Goal: Browse casually: Explore the website without a specific task or goal

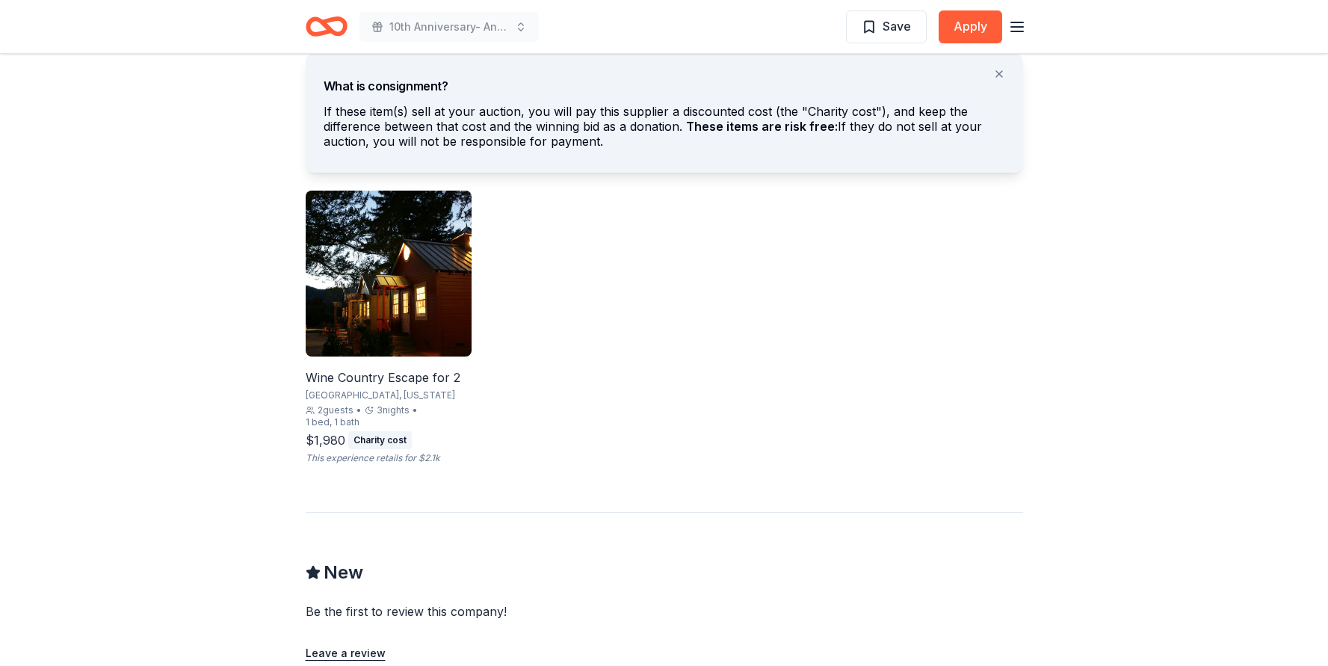
scroll to position [852, 0]
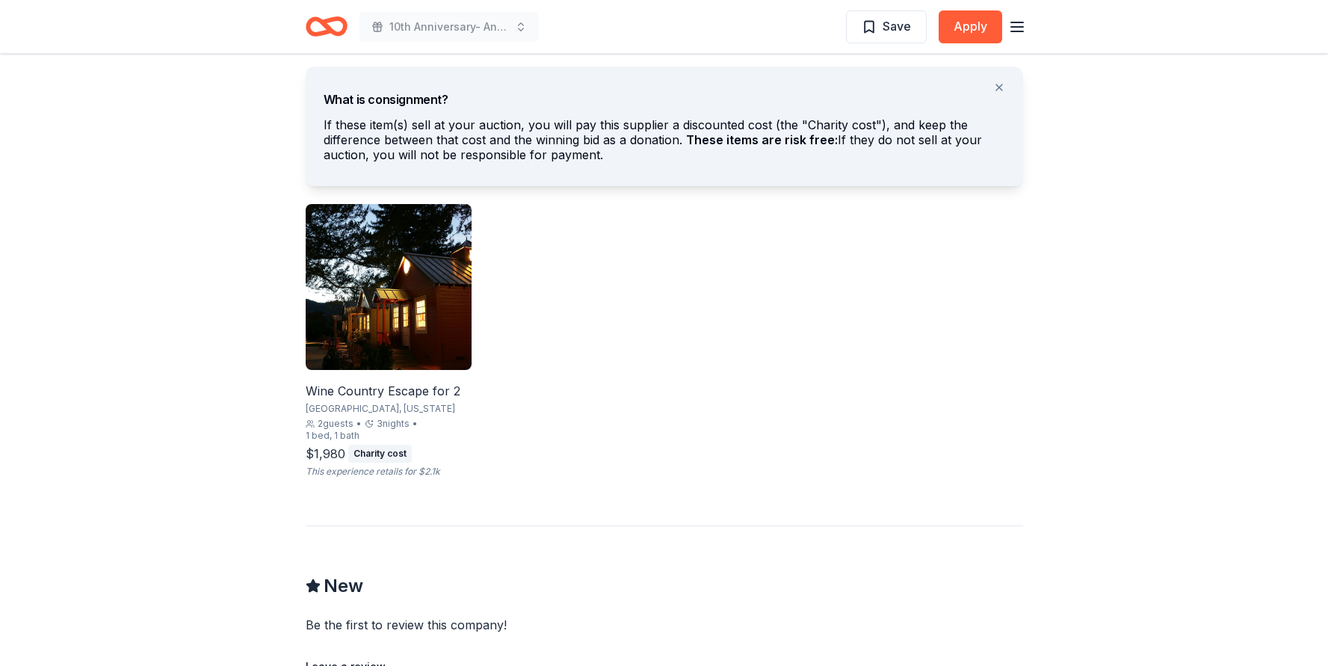
click at [410, 305] on img at bounding box center [389, 287] width 166 height 166
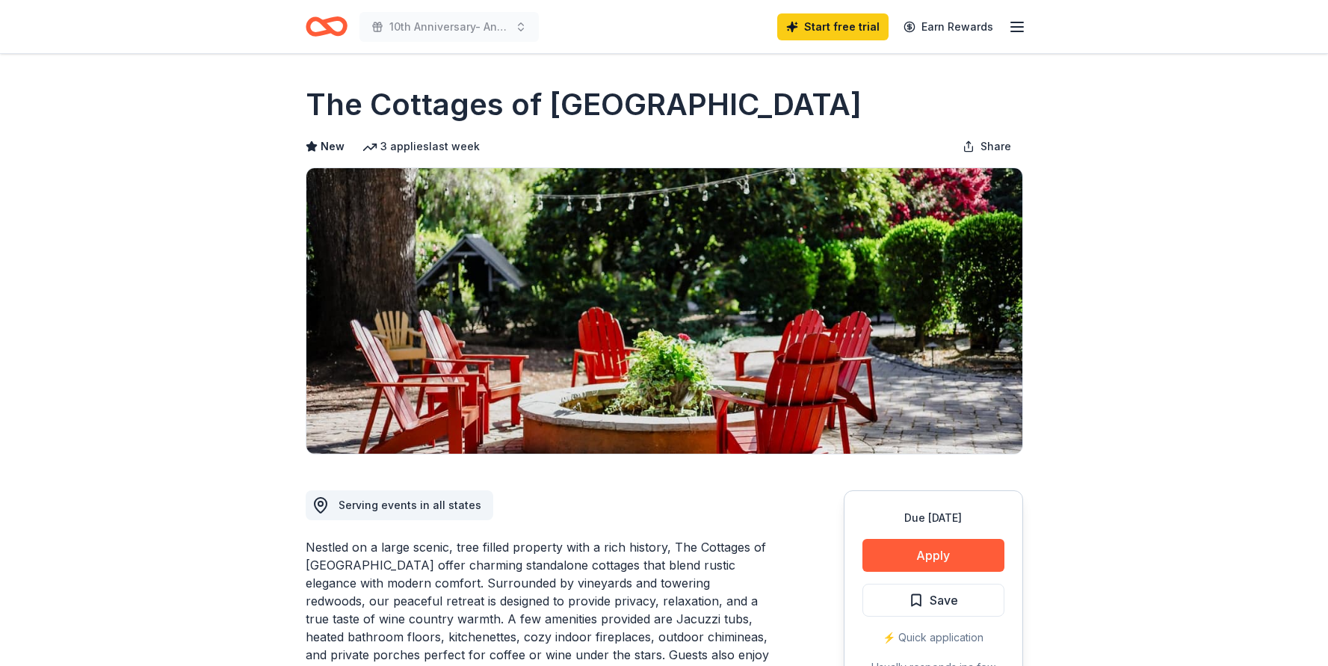
scroll to position [0, 0]
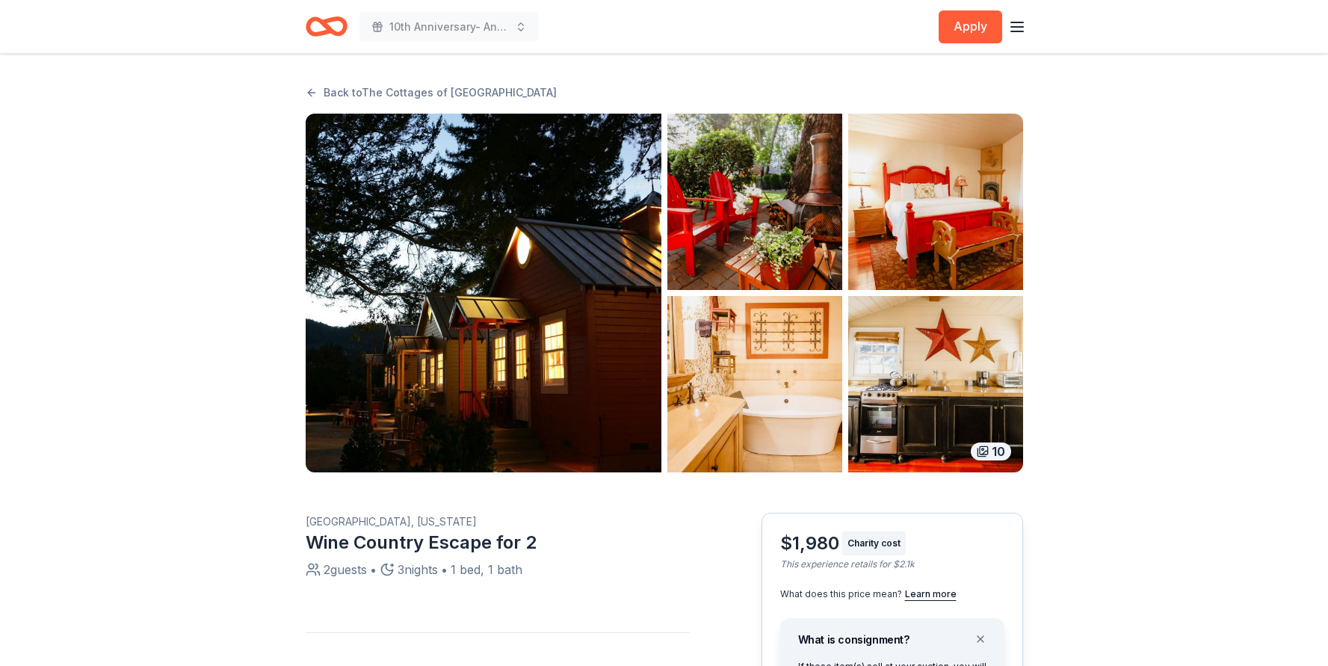
click at [516, 318] on img "button" at bounding box center [484, 293] width 356 height 359
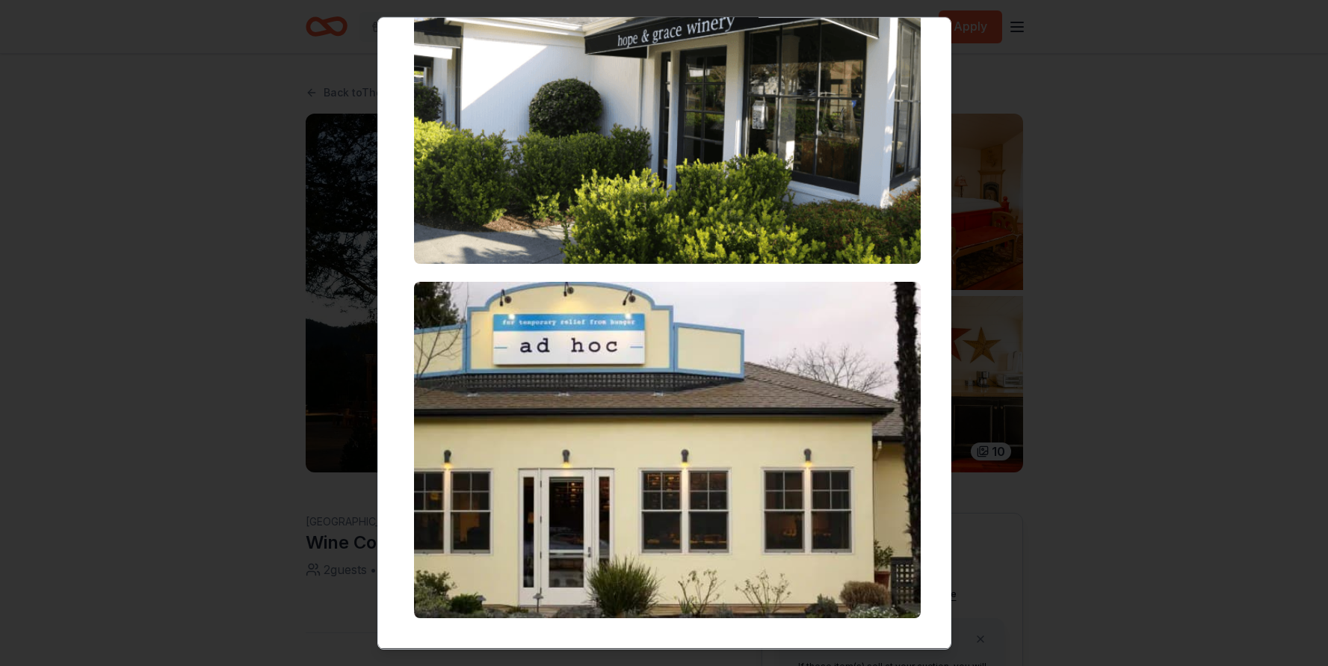
scroll to position [3313, 0]
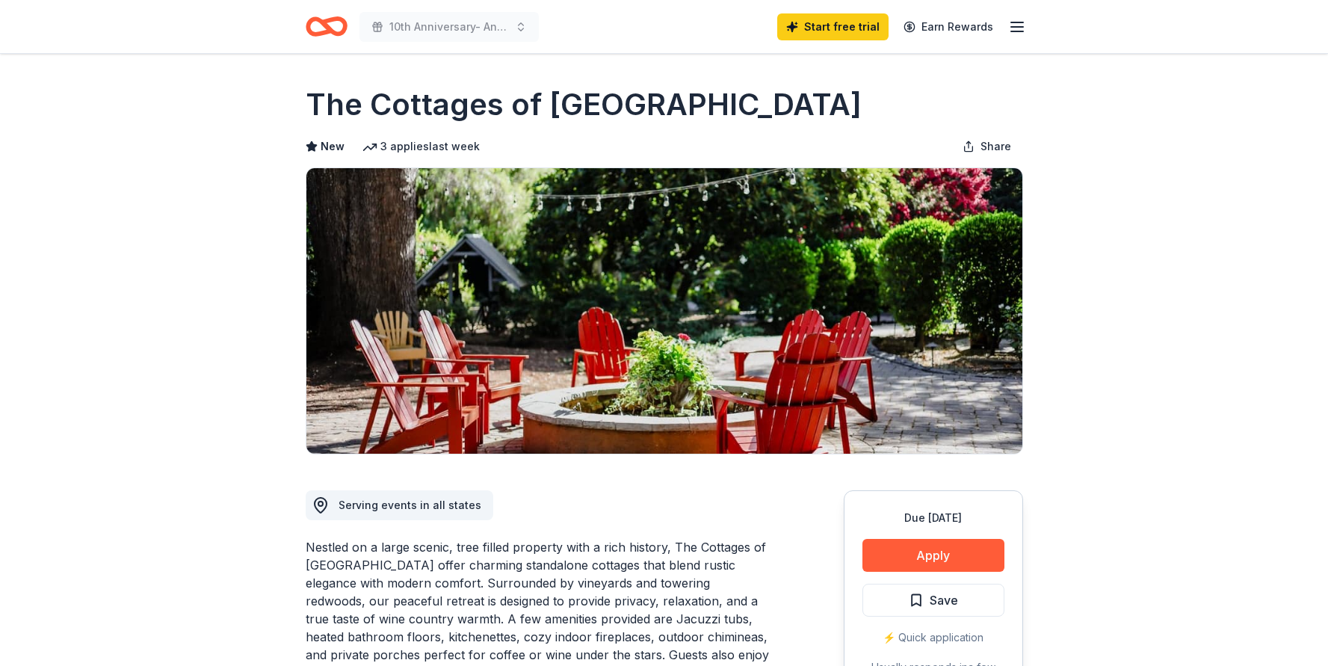
click at [310, 19] on icon "Home" at bounding box center [319, 26] width 23 height 15
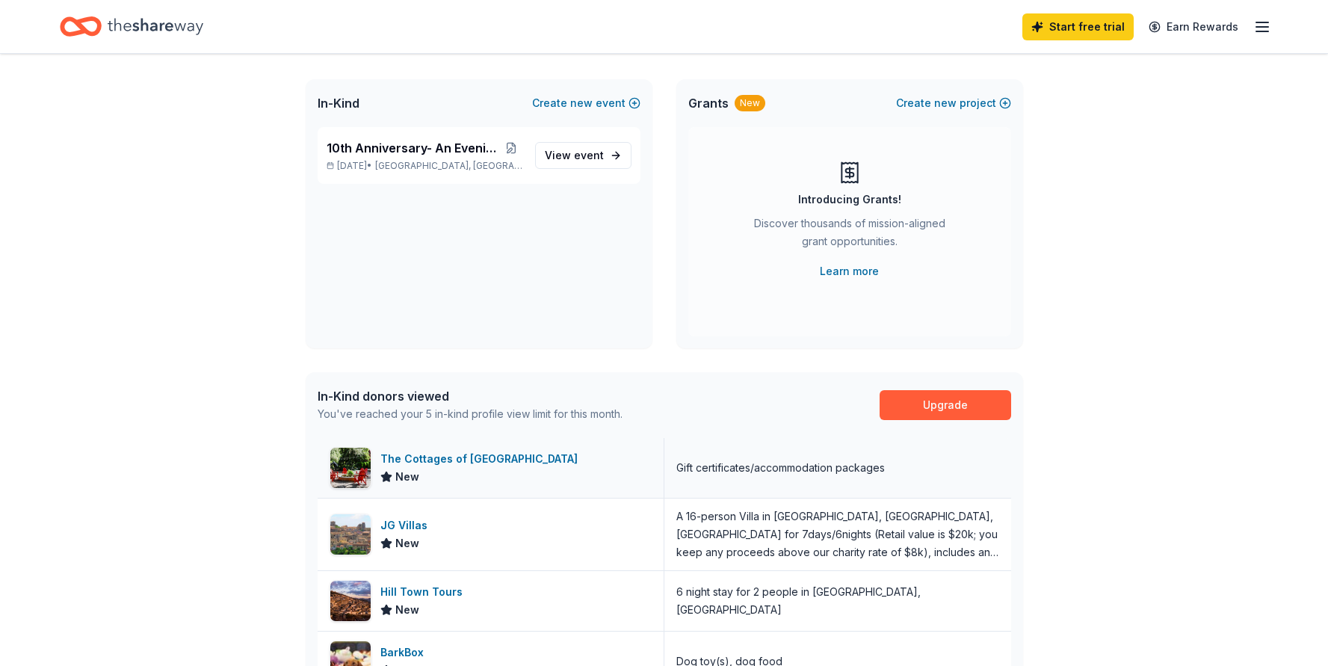
scroll to position [368, 0]
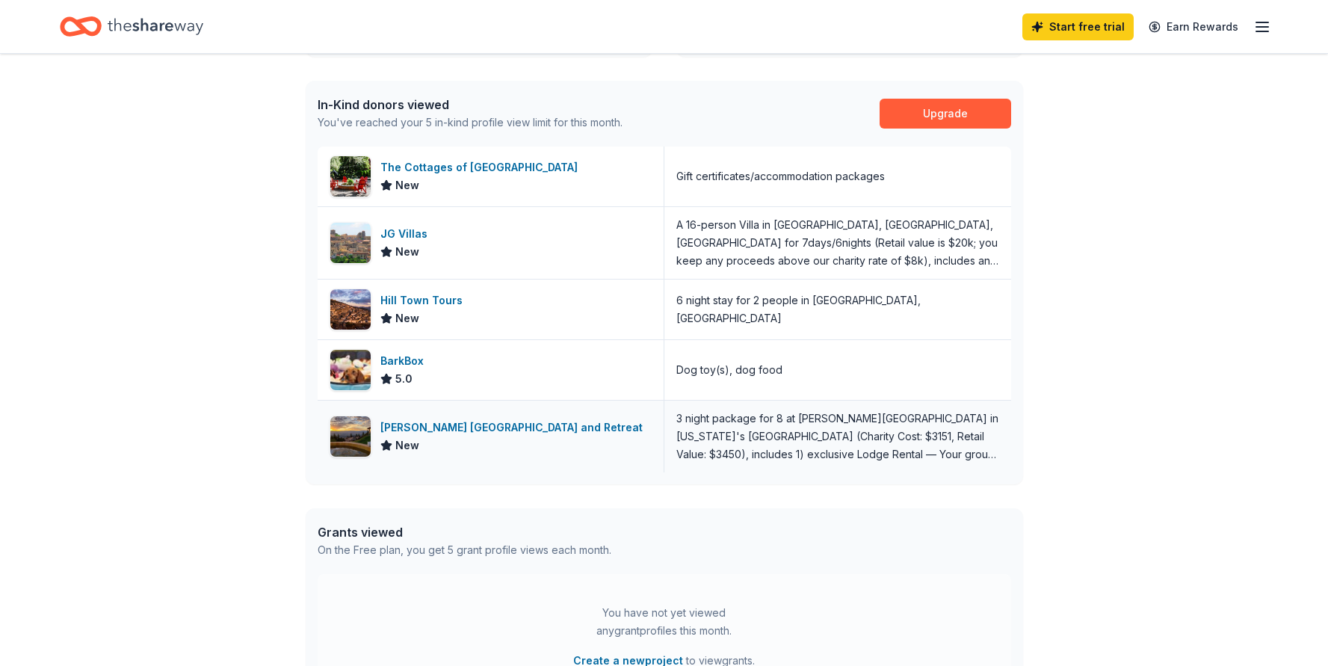
click at [523, 422] on div "[PERSON_NAME] [GEOGRAPHIC_DATA] and Retreat" at bounding box center [514, 428] width 268 height 18
